Goal: Use online tool/utility: Utilize a website feature to perform a specific function

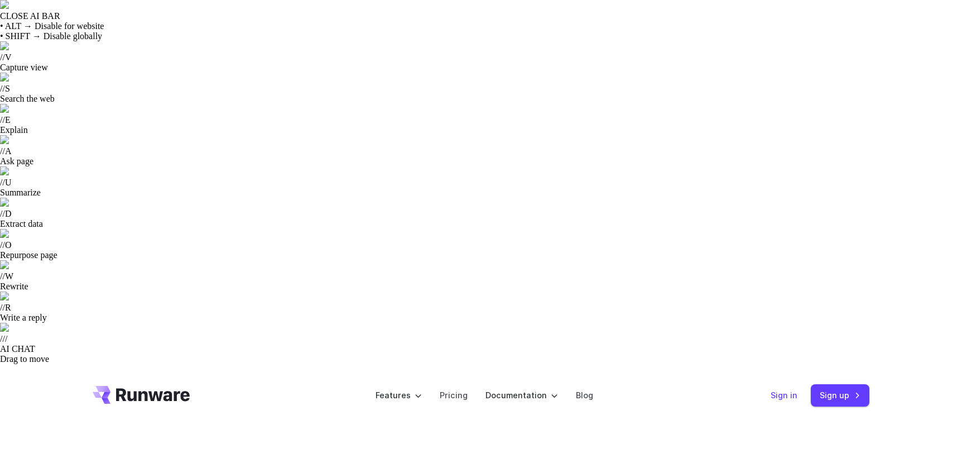
click at [790, 389] on link "Sign in" at bounding box center [784, 395] width 27 height 13
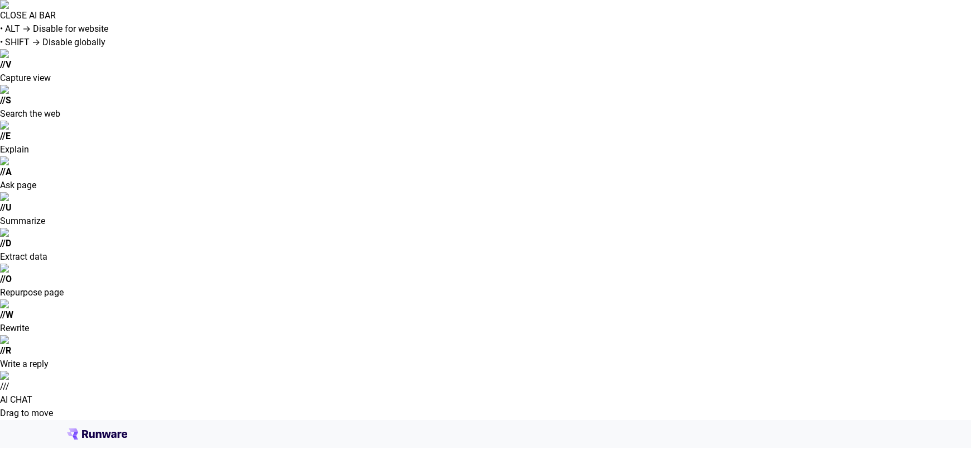
type input "**********"
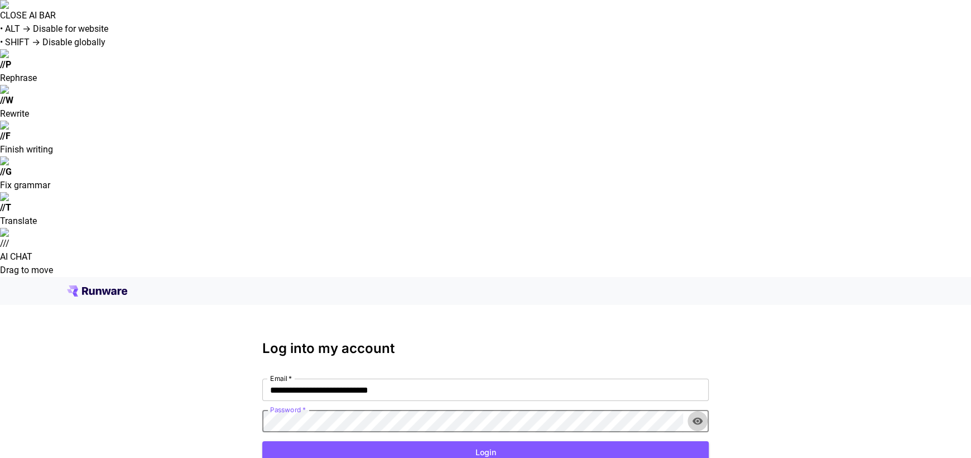
click at [696, 418] on icon "toggle password visibility" at bounding box center [698, 421] width 10 height 7
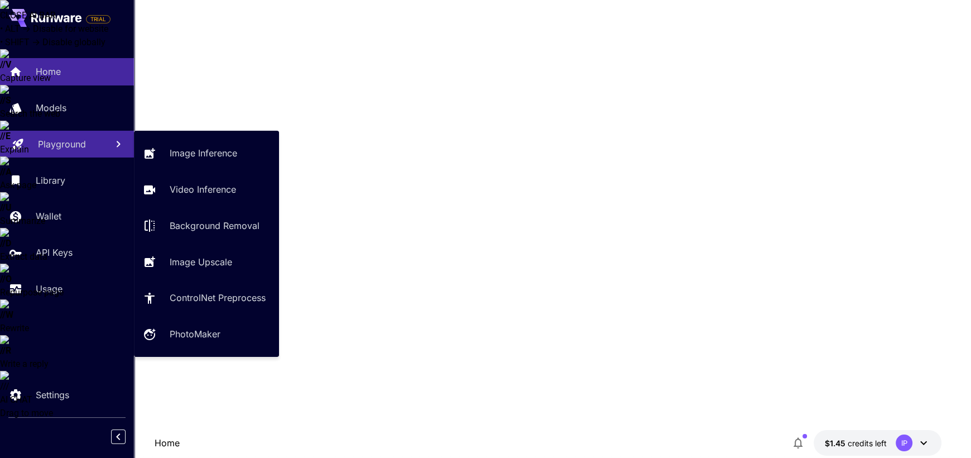
click at [96, 138] on div "Playground" at bounding box center [68, 143] width 60 height 13
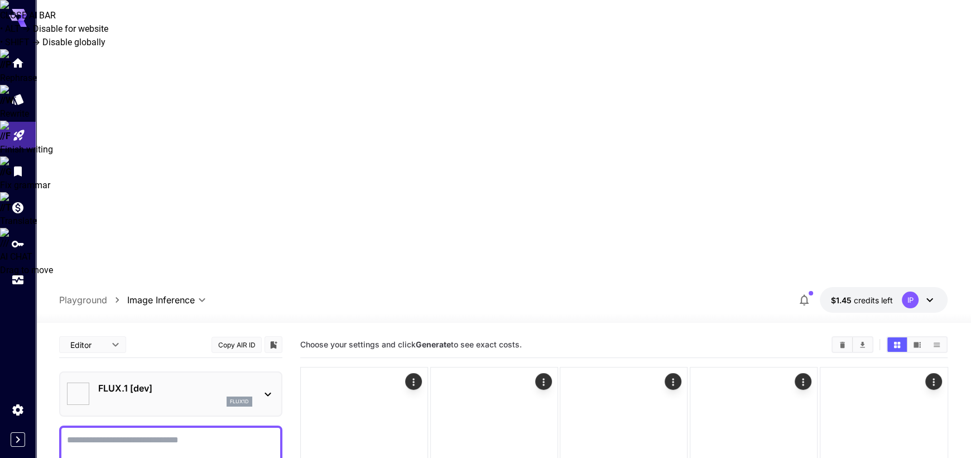
type input "**********"
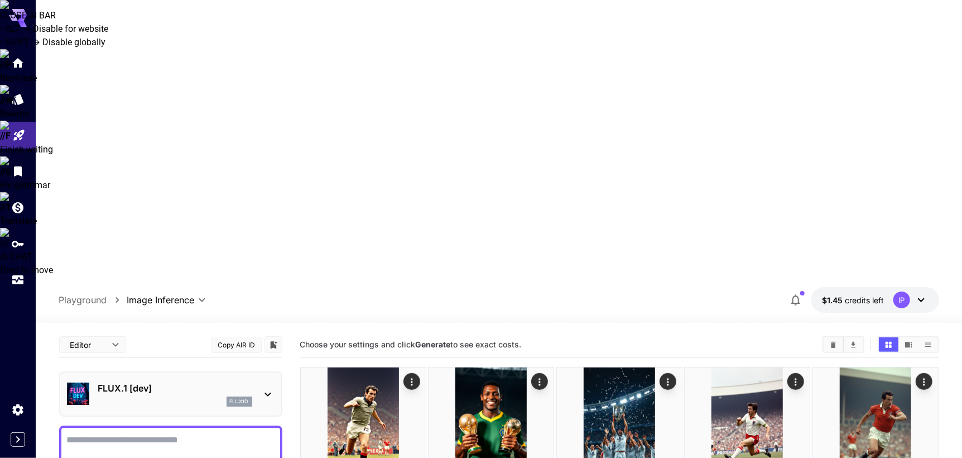
click at [265, 387] on icon at bounding box center [267, 393] width 13 height 13
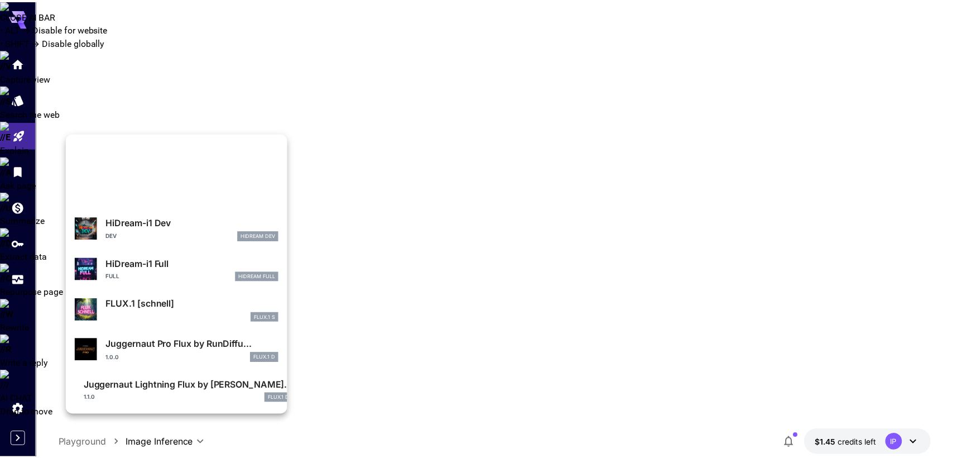
scroll to position [1003, 0]
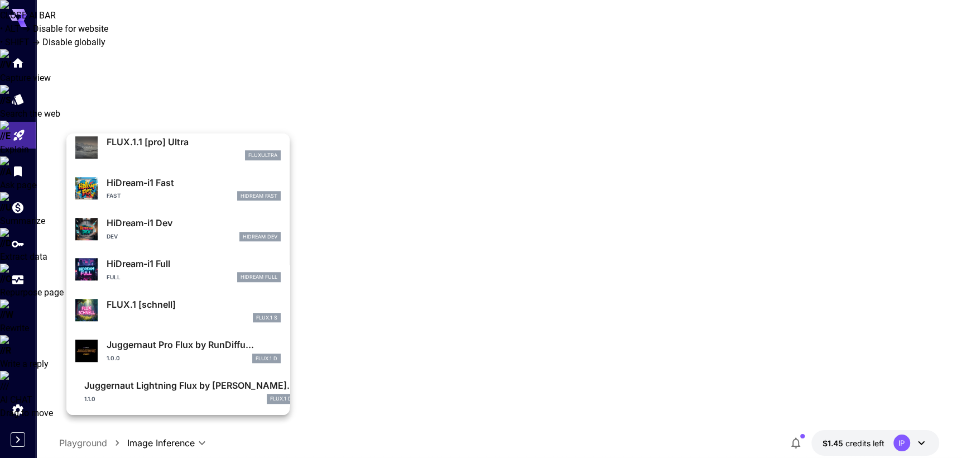
click at [44, 250] on div at bounding box center [485, 229] width 971 height 458
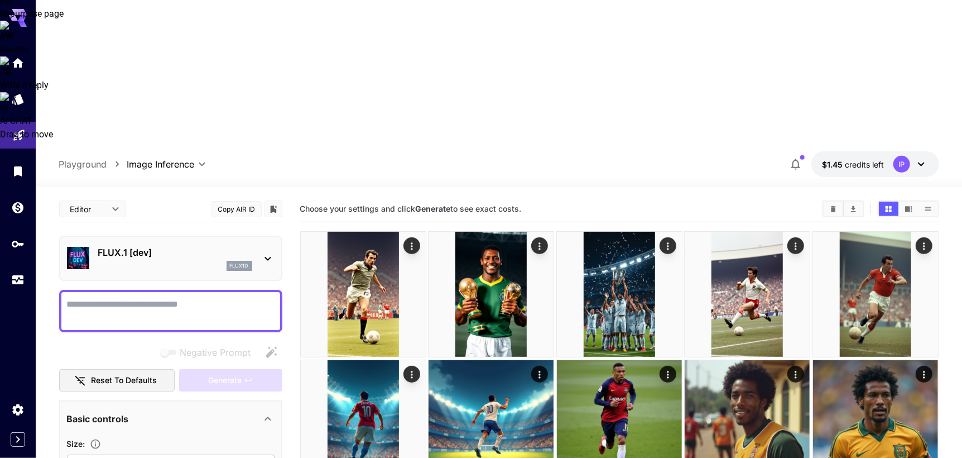
scroll to position [0, 0]
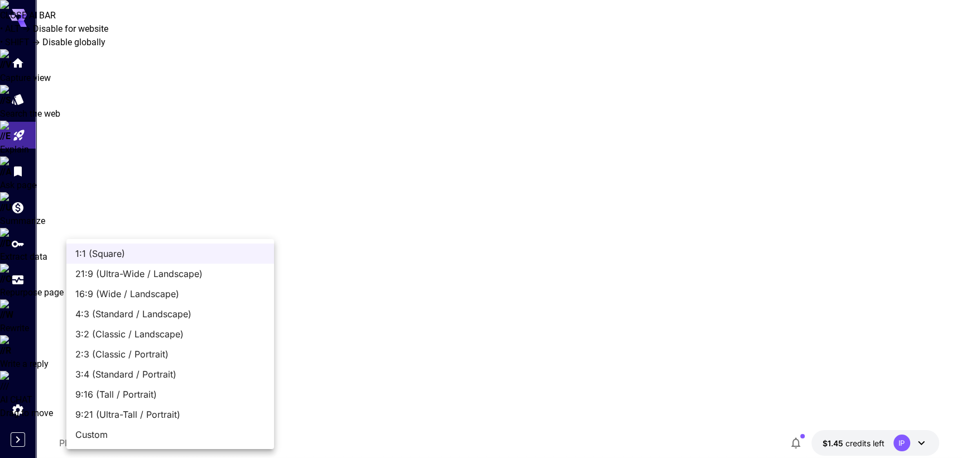
click at [136, 162] on div at bounding box center [485, 229] width 971 height 458
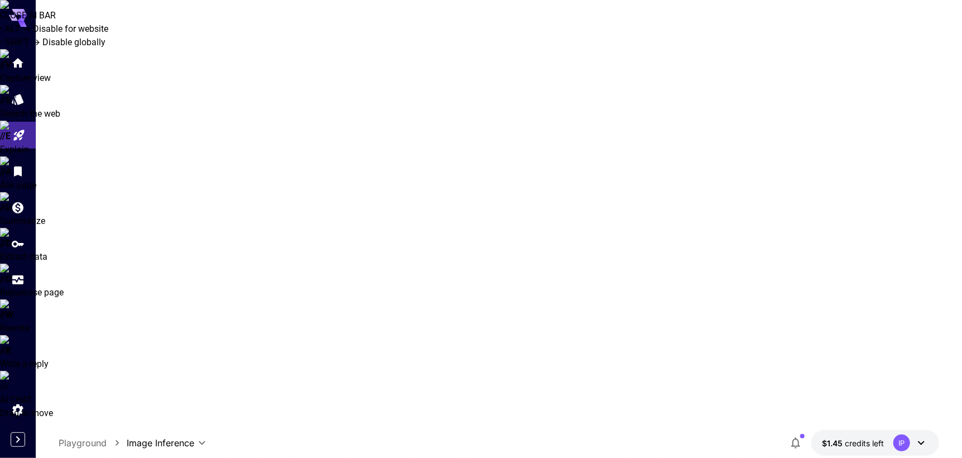
drag, startPoint x: 136, startPoint y: 162, endPoint x: 113, endPoint y: 175, distance: 26.2
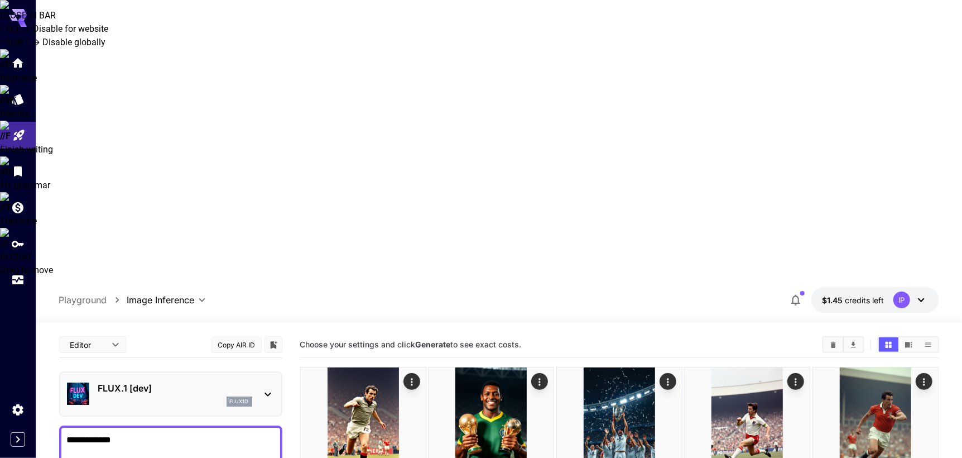
type textarea "**********"
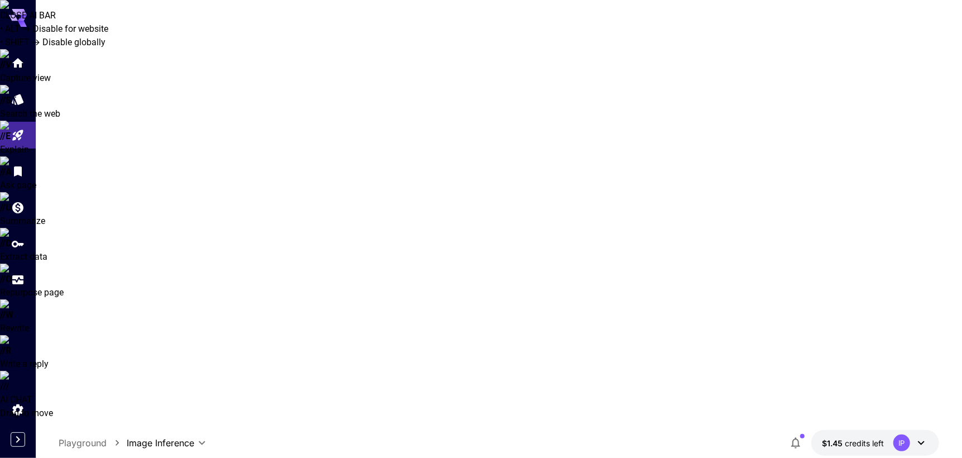
scroll to position [291, 0]
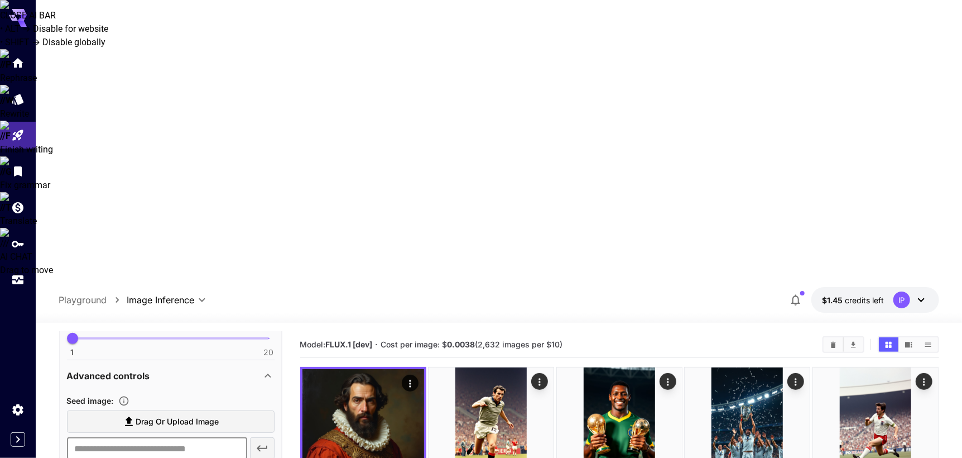
paste input "**********"
type input "**********"
click at [257, 442] on icon "button" at bounding box center [262, 448] width 13 height 13
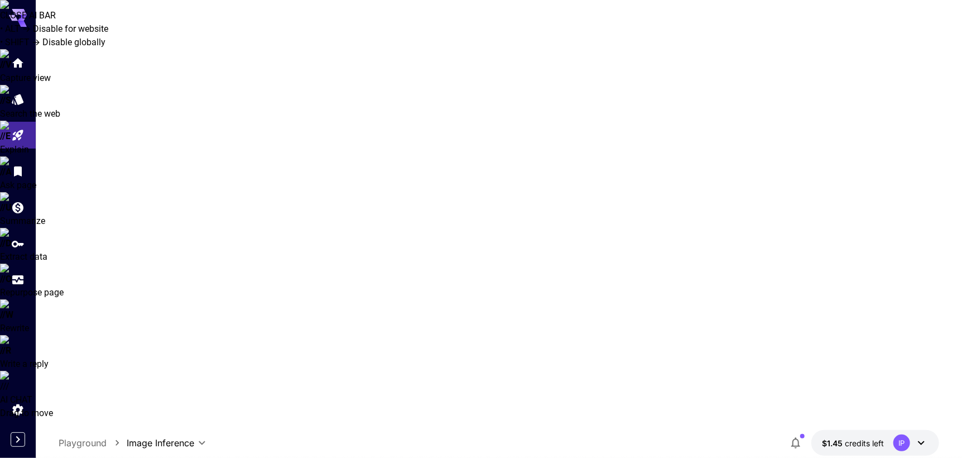
scroll to position [0, 0]
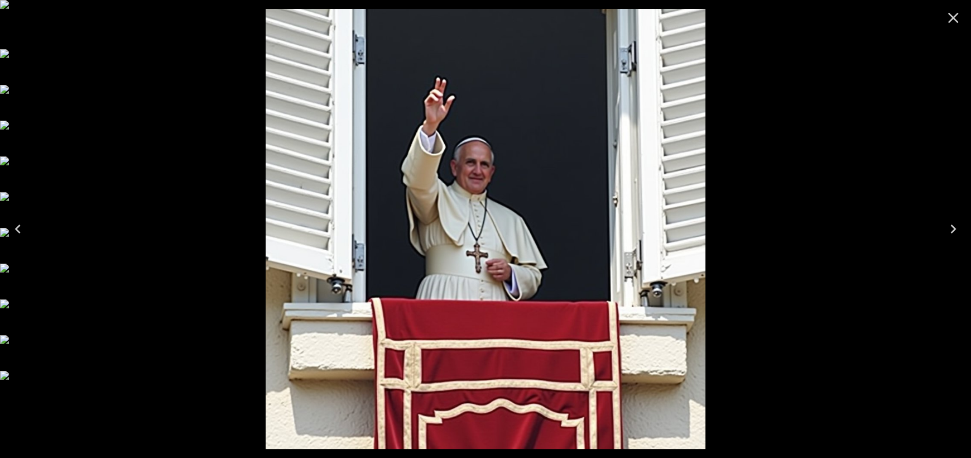
click at [953, 23] on icon "Close" at bounding box center [954, 18] width 18 height 18
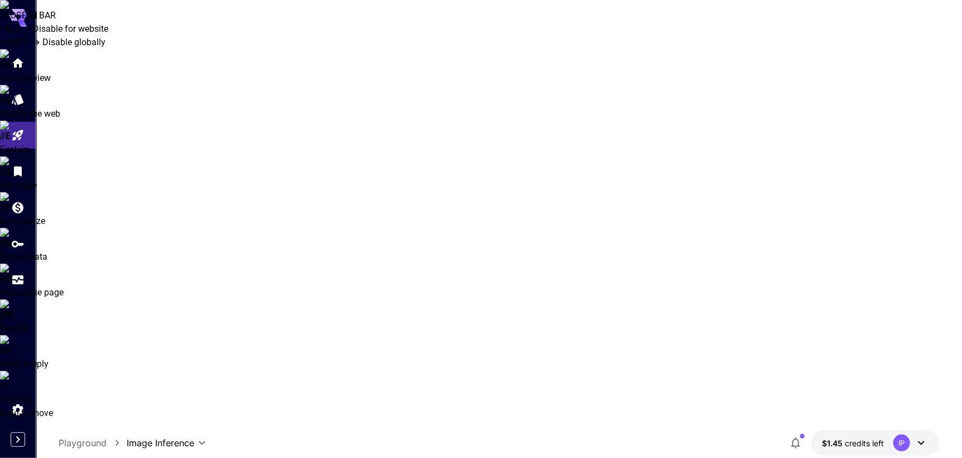
scroll to position [279, 0]
drag, startPoint x: 229, startPoint y: 363, endPoint x: 141, endPoint y: 366, distance: 88.8
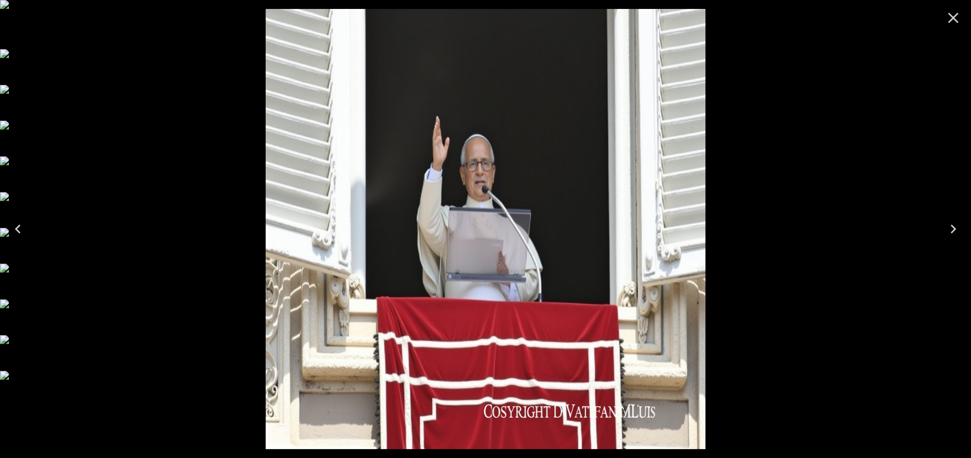
click at [948, 23] on icon "Close" at bounding box center [954, 18] width 18 height 18
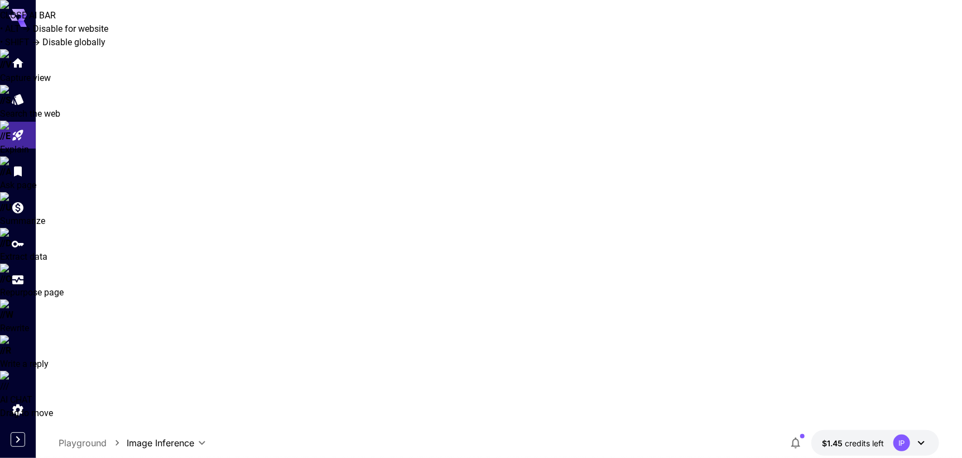
scroll to position [279, 0]
type input "****"
drag, startPoint x: 140, startPoint y: 363, endPoint x: 193, endPoint y: 364, distance: 52.5
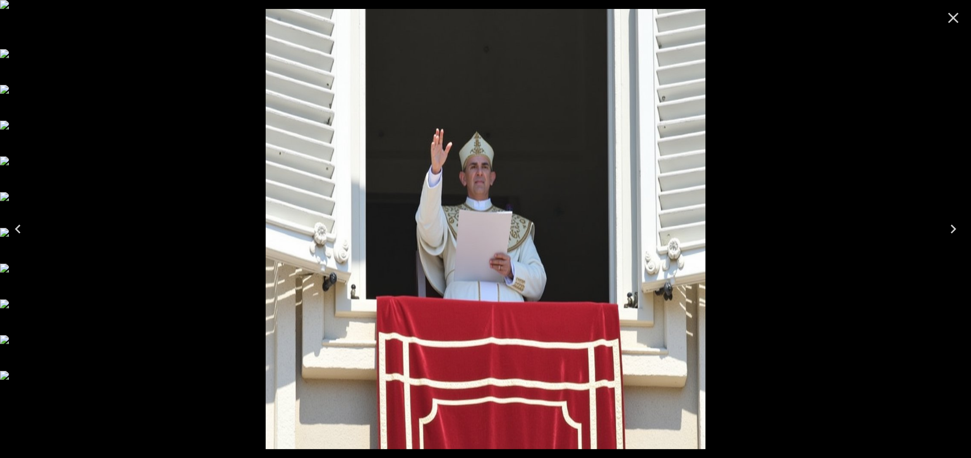
click at [946, 21] on icon "Close" at bounding box center [954, 18] width 18 height 18
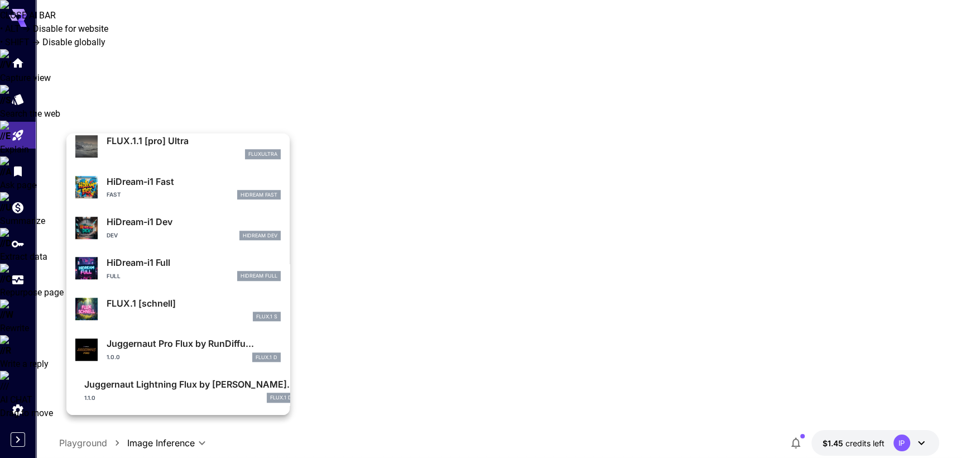
scroll to position [1003, 0]
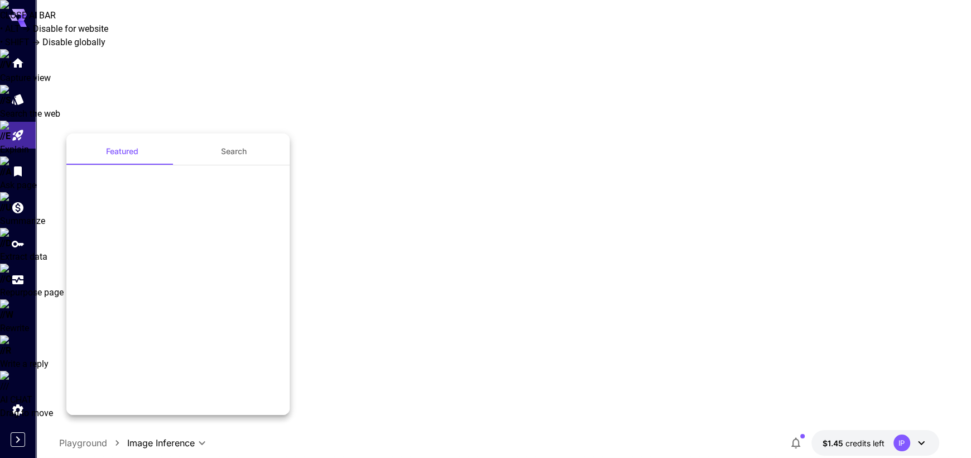
scroll to position [1003, 0]
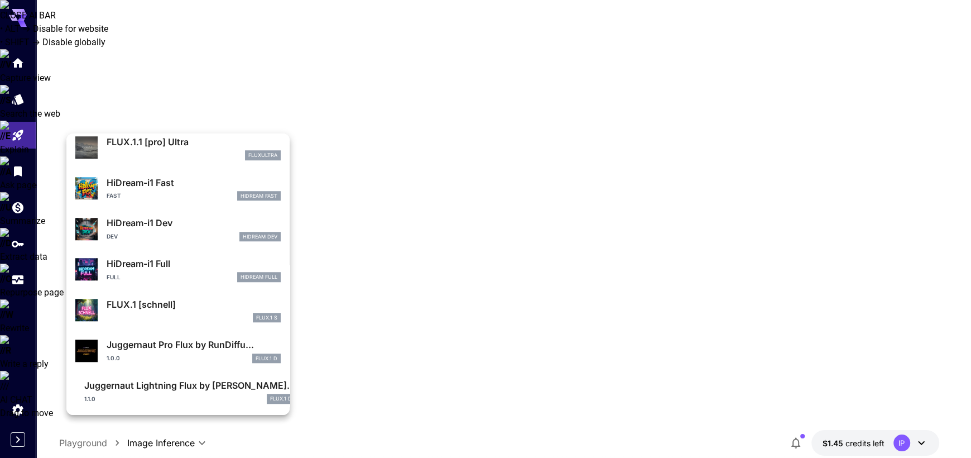
click at [161, 314] on div "FLUX.1 S" at bounding box center [194, 318] width 174 height 10
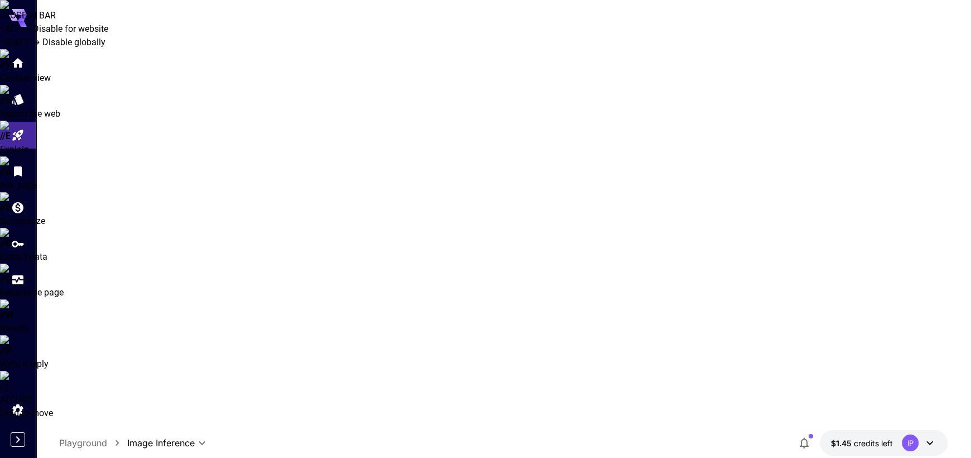
type input "*"
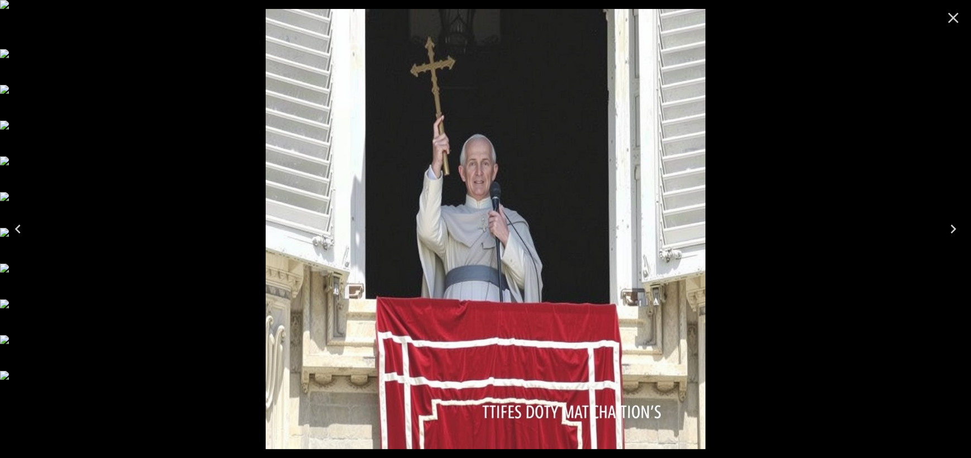
click at [960, 21] on icon "Close" at bounding box center [954, 18] width 18 height 18
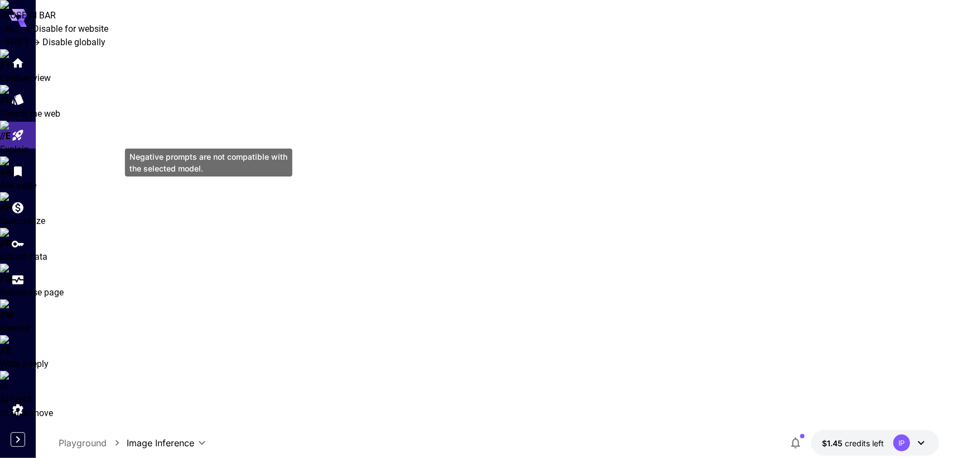
scroll to position [279, 0]
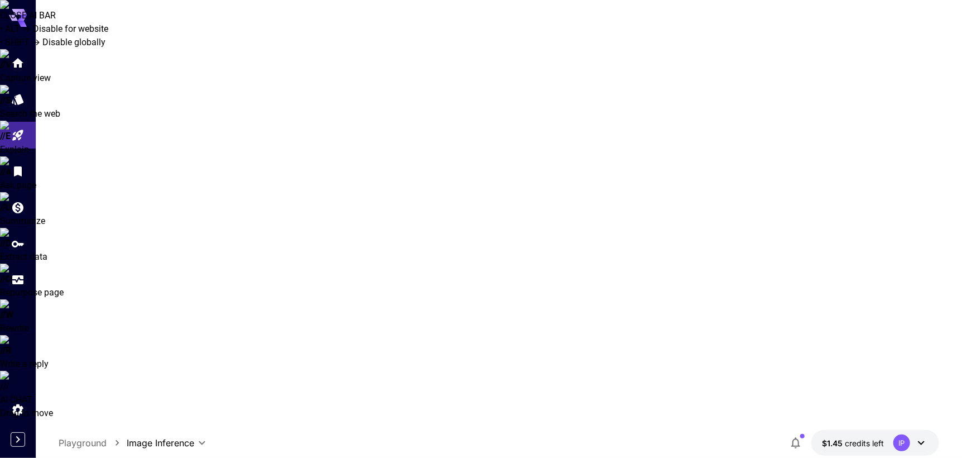
drag, startPoint x: 188, startPoint y: 361, endPoint x: 151, endPoint y: 360, distance: 36.9
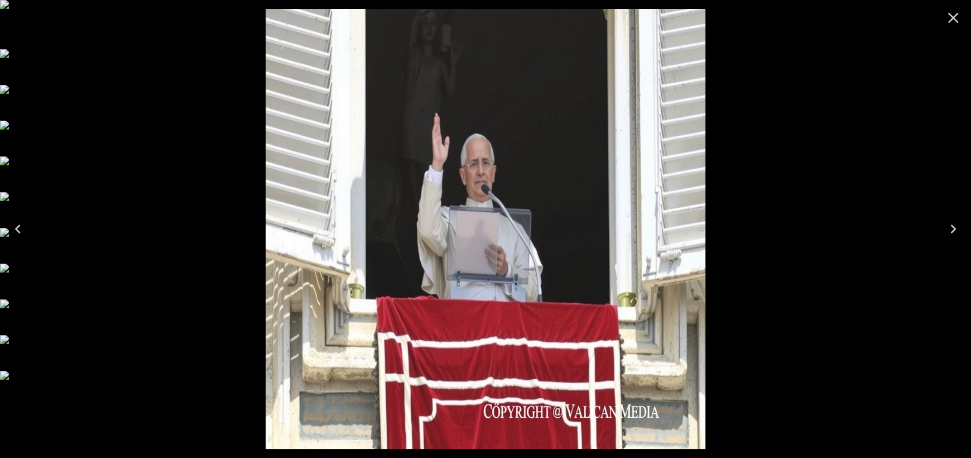
click at [952, 17] on icon "Close" at bounding box center [953, 18] width 11 height 11
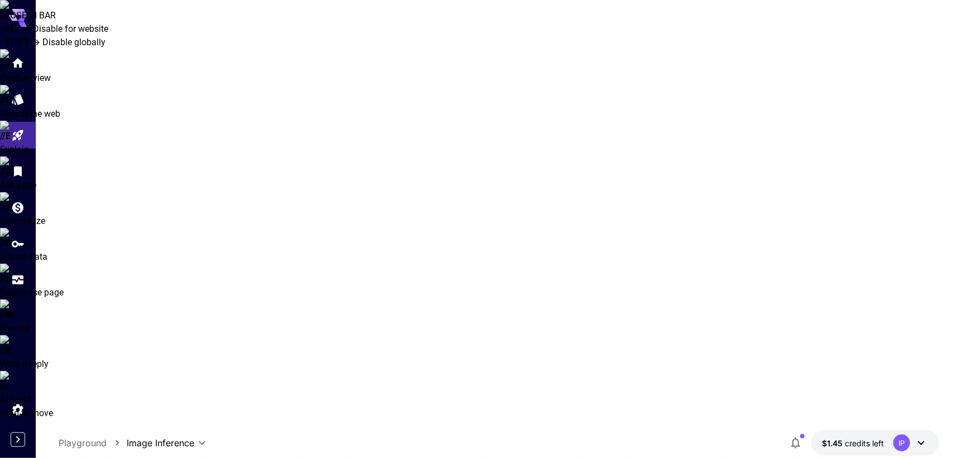
scroll to position [279, 0]
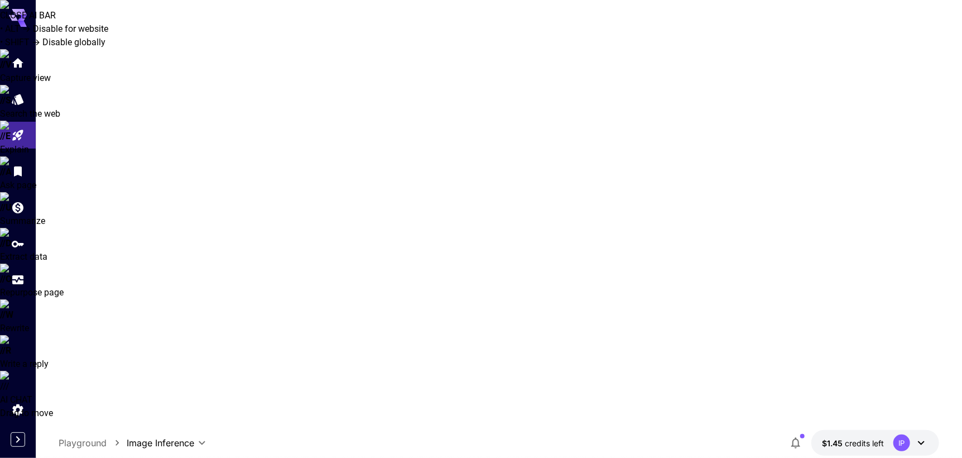
drag, startPoint x: 128, startPoint y: 361, endPoint x: 99, endPoint y: 363, distance: 28.5
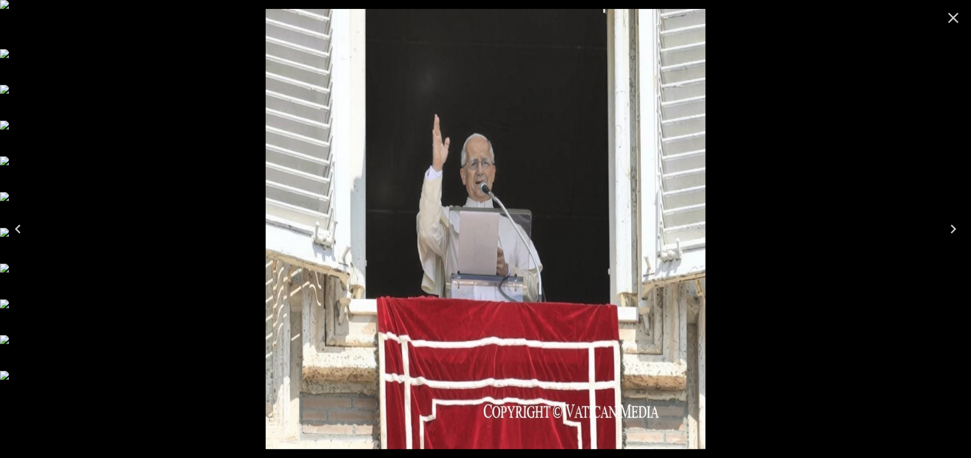
click at [952, 20] on icon "Close" at bounding box center [954, 18] width 18 height 18
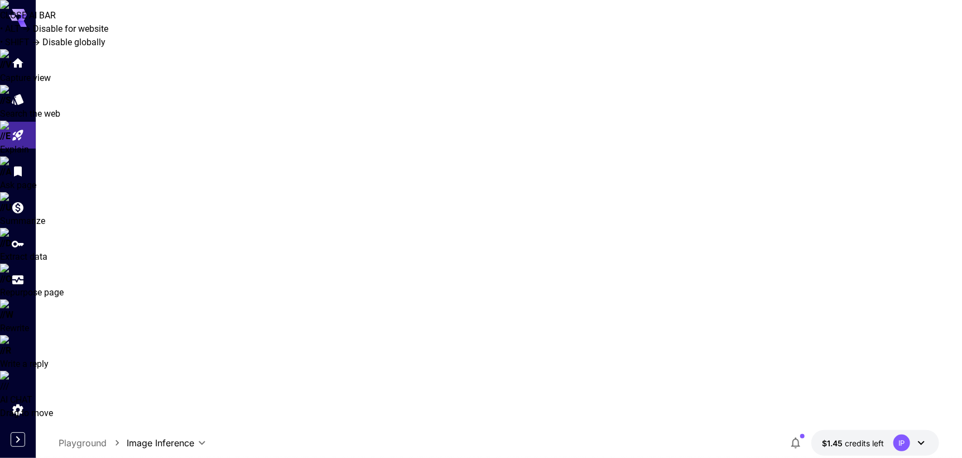
scroll to position [279, 0]
drag, startPoint x: 93, startPoint y: 365, endPoint x: 76, endPoint y: 366, distance: 17.3
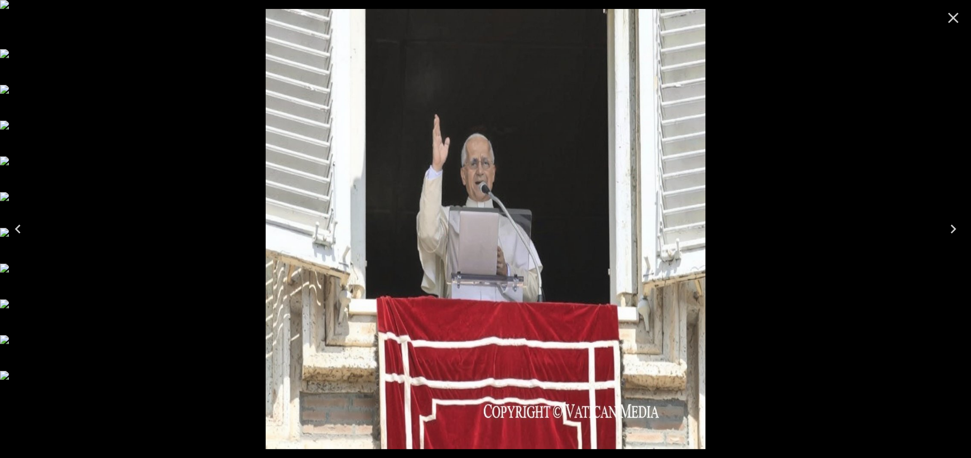
click at [951, 20] on icon "Close" at bounding box center [953, 18] width 11 height 11
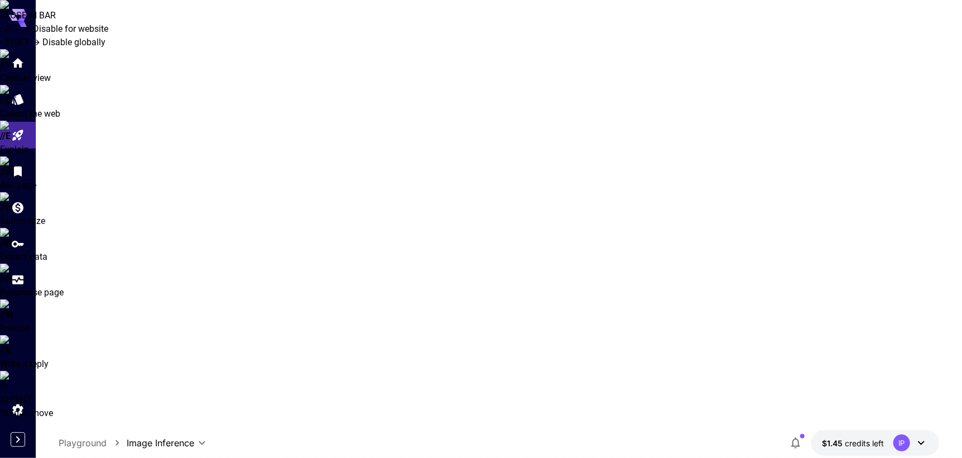
scroll to position [279, 0]
type input "****"
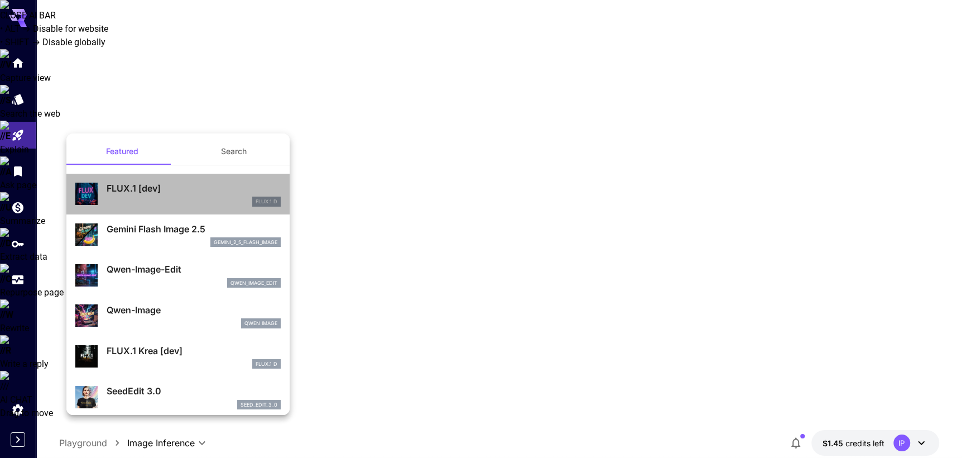
click at [182, 189] on p "FLUX.1 [dev]" at bounding box center [194, 187] width 174 height 13
type input "**"
type input "***"
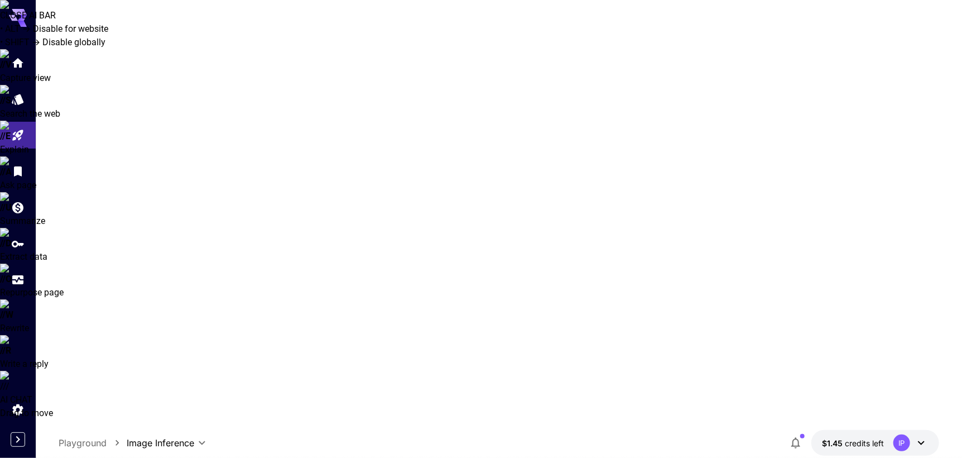
click at [389, 167] on div "Open in fullscreen" at bounding box center [410, 179] width 79 height 25
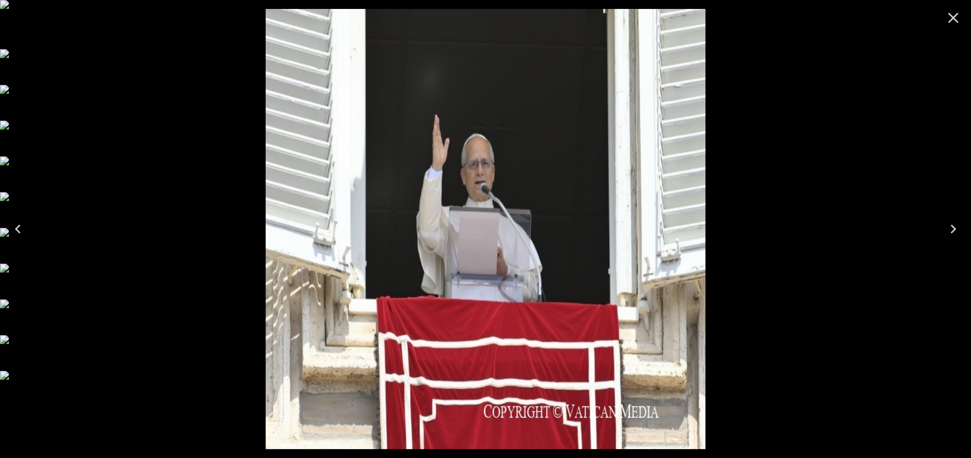
click at [962, 22] on button "Close" at bounding box center [953, 17] width 27 height 27
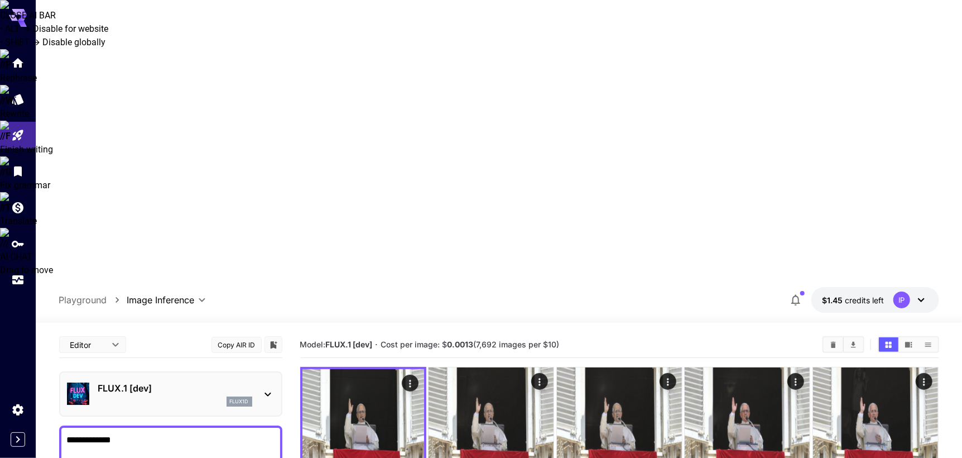
scroll to position [279, 0]
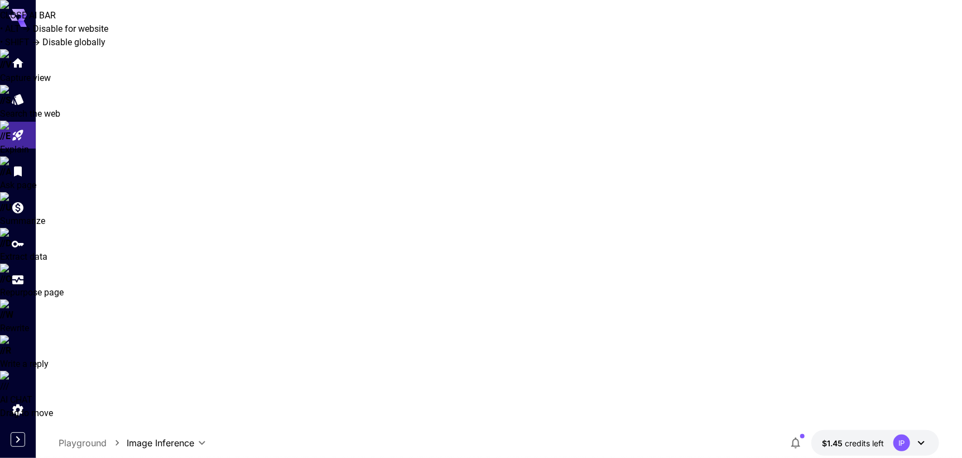
drag, startPoint x: 83, startPoint y: 361, endPoint x: 107, endPoint y: 366, distance: 24.5
drag, startPoint x: 112, startPoint y: 365, endPoint x: 122, endPoint y: 368, distance: 10.1
type input "****"
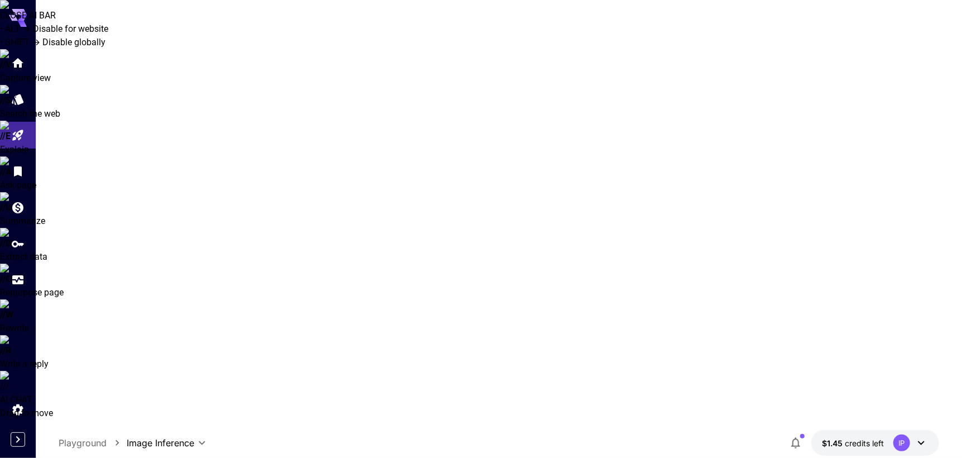
scroll to position [0, 0]
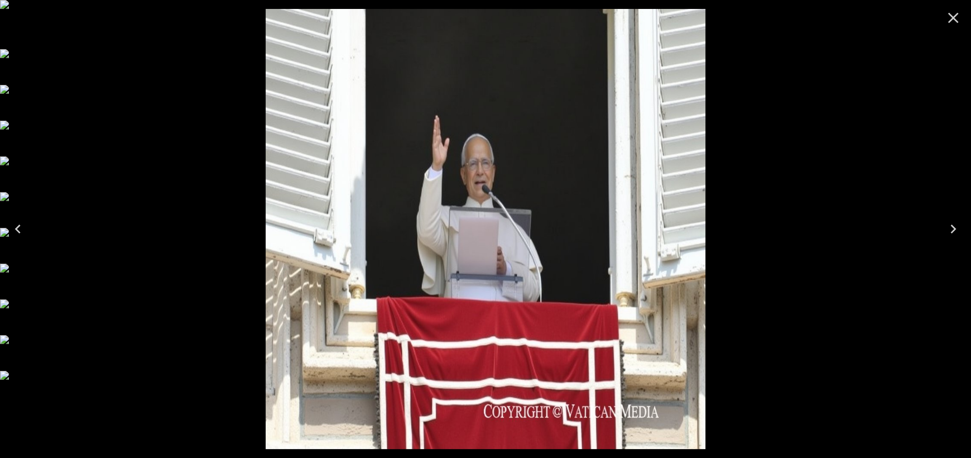
click at [952, 15] on icon "Close" at bounding box center [954, 18] width 18 height 18
